Goal: Communication & Community: Ask a question

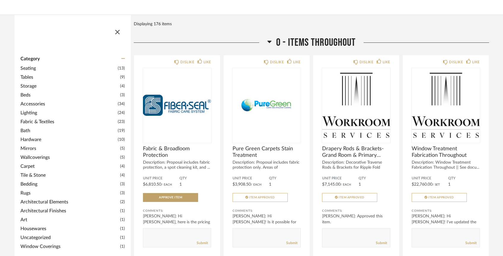
scroll to position [68, 0]
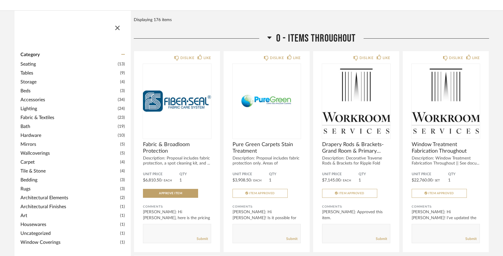
click at [34, 221] on span "Housewares" at bounding box center [69, 224] width 98 height 7
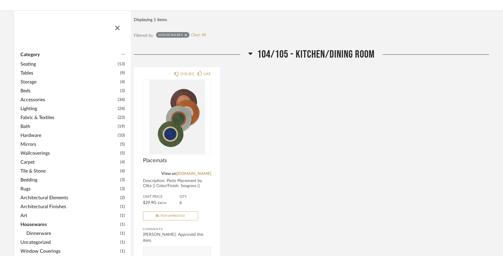
click at [30, 96] on span "Accessories" at bounding box center [68, 99] width 96 height 7
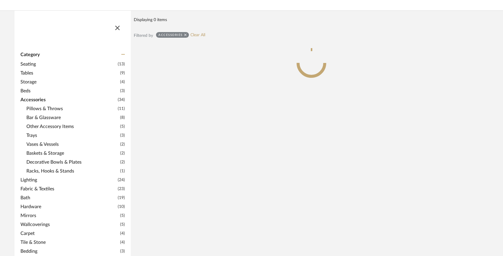
click at [32, 96] on span "Accessories" at bounding box center [68, 99] width 96 height 7
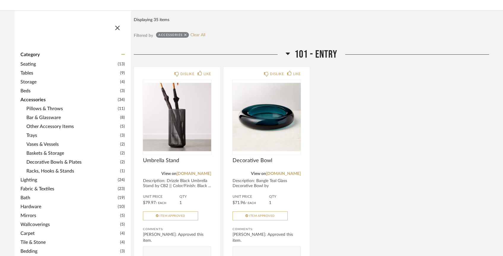
click at [41, 114] on span "Bar & Glassware" at bounding box center [72, 117] width 92 height 7
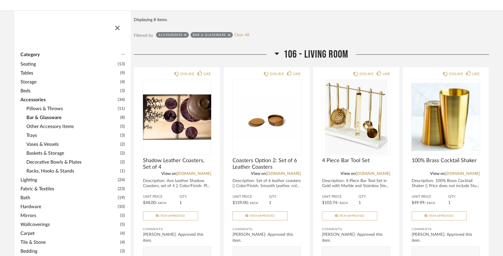
drag, startPoint x: 41, startPoint y: 103, endPoint x: 263, endPoint y: 149, distance: 226.8
click at [41, 114] on span "Bar & Glassware" at bounding box center [72, 117] width 92 height 7
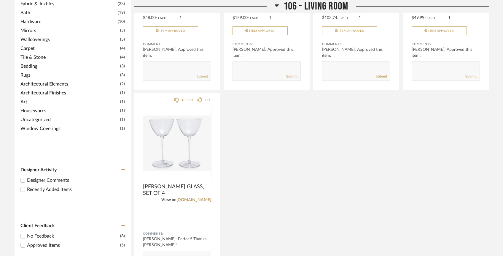
scroll to position [292, 0]
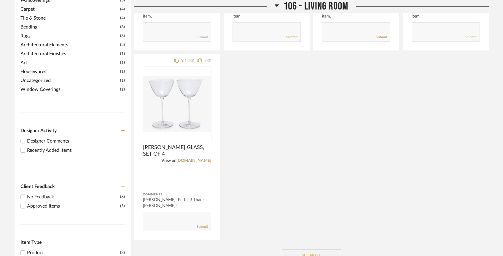
click at [308, 249] on button "See More" at bounding box center [311, 255] width 59 height 12
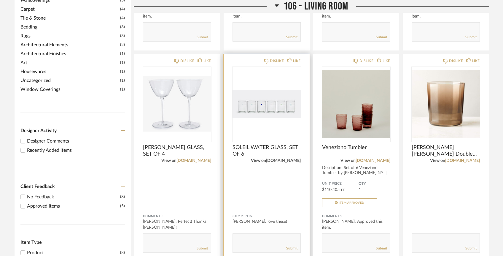
click at [277, 158] on link "[DOMAIN_NAME]" at bounding box center [283, 160] width 35 height 4
click at [256, 236] on textarea at bounding box center [267, 240] width 68 height 8
type textarea "Hi team! They sent the wrong water glasses, is it possible to exchange for the …"
